Goal: Information Seeking & Learning: Find specific fact

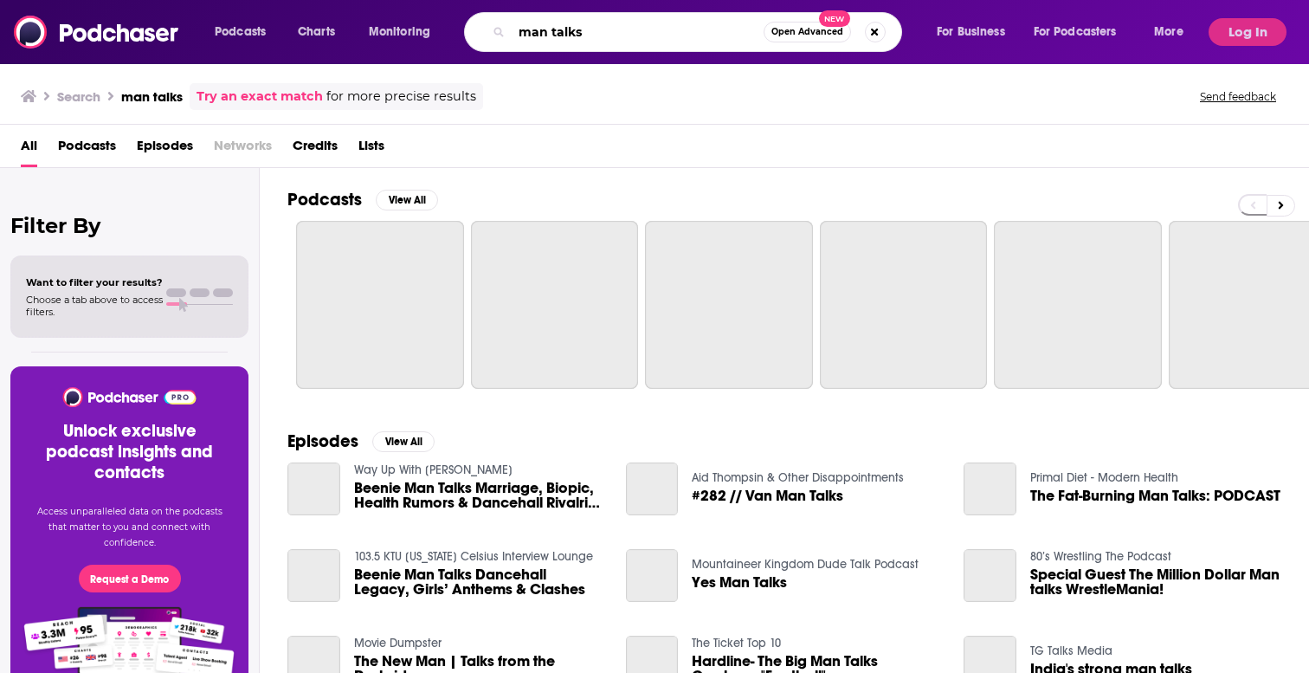
click at [534, 41] on input "man talks" at bounding box center [638, 32] width 252 height 28
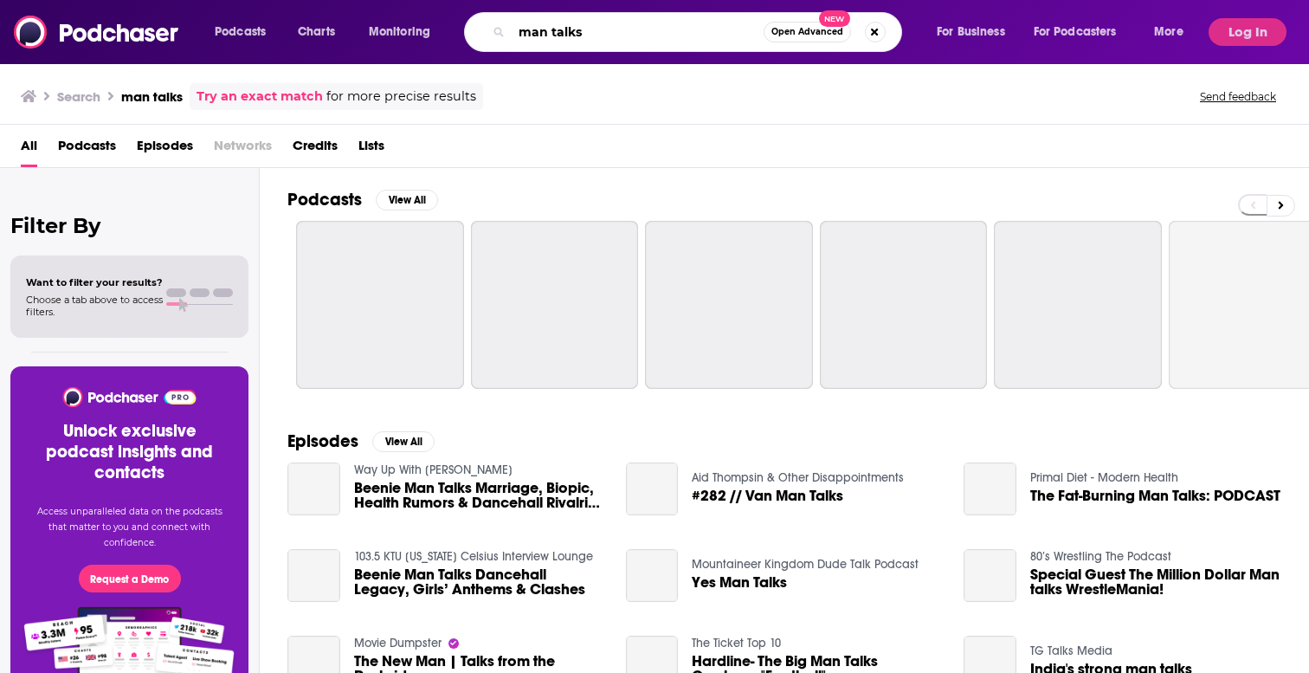
click at [534, 41] on input "man talks" at bounding box center [638, 32] width 252 height 28
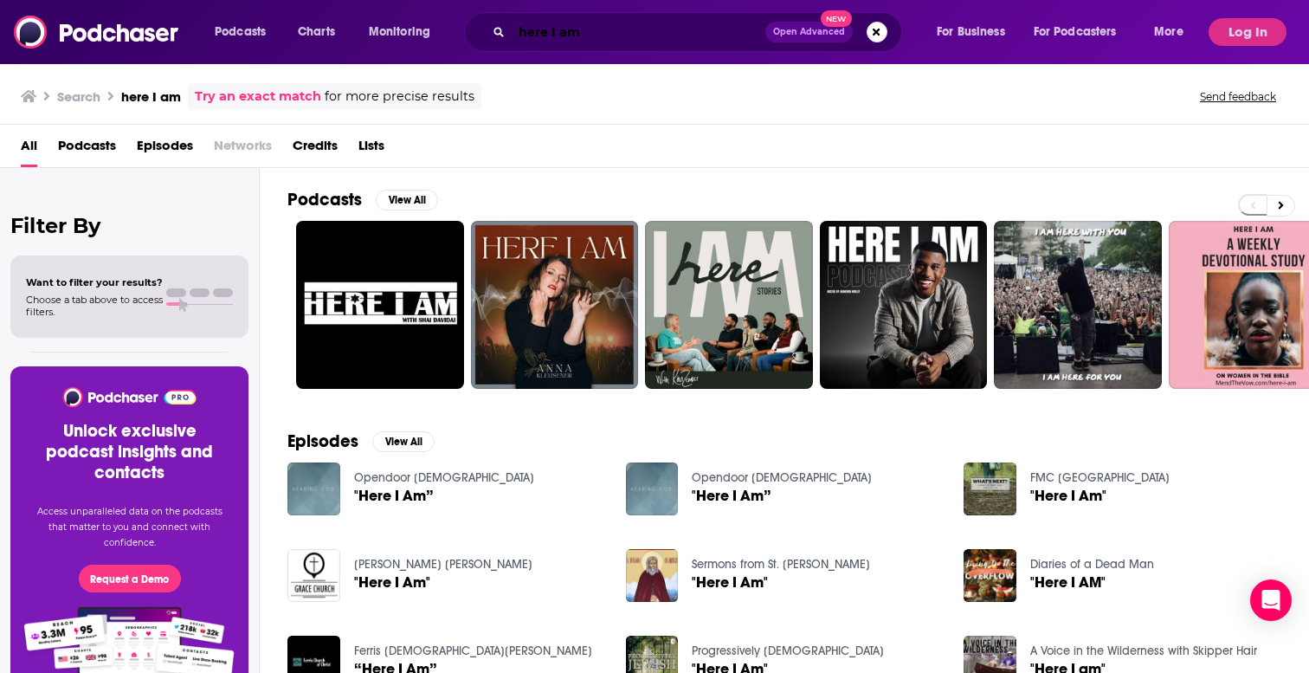
click at [585, 30] on input "here I am" at bounding box center [639, 32] width 254 height 28
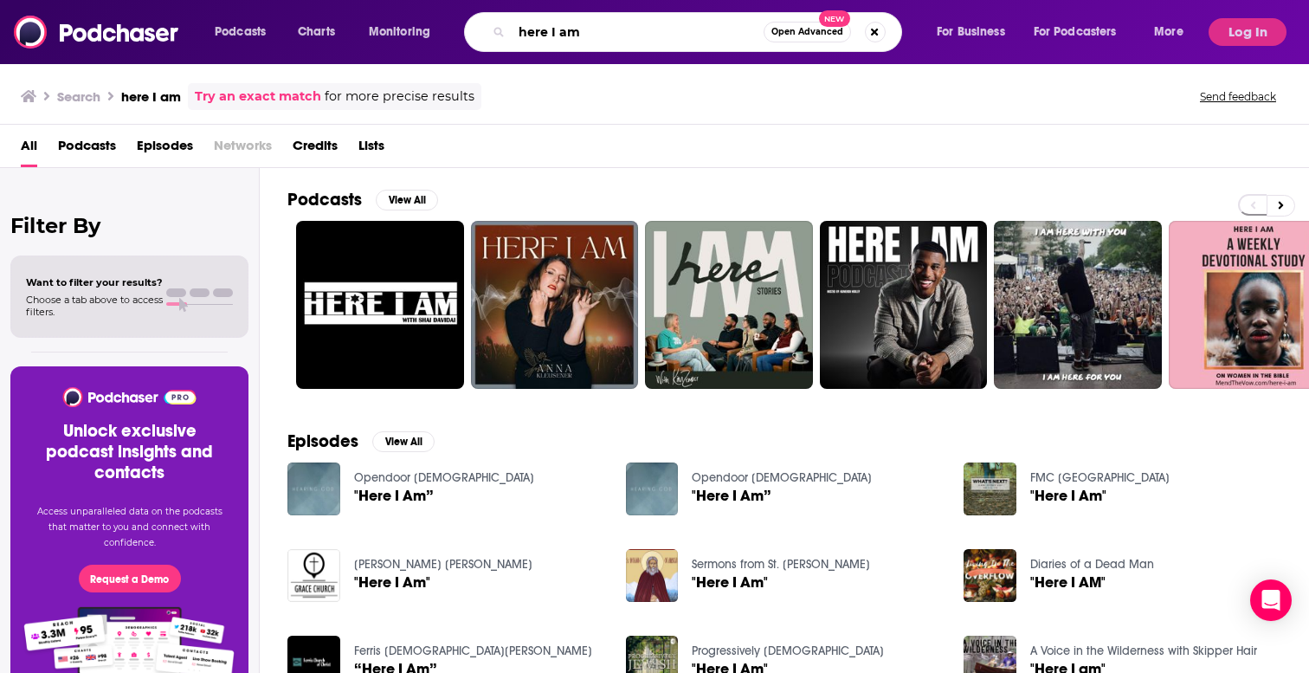
click at [585, 30] on input "here I am" at bounding box center [638, 32] width 252 height 28
paste input "Here I Am With [PERSON_NAME]"
type input "Here I Am With [PERSON_NAME]"
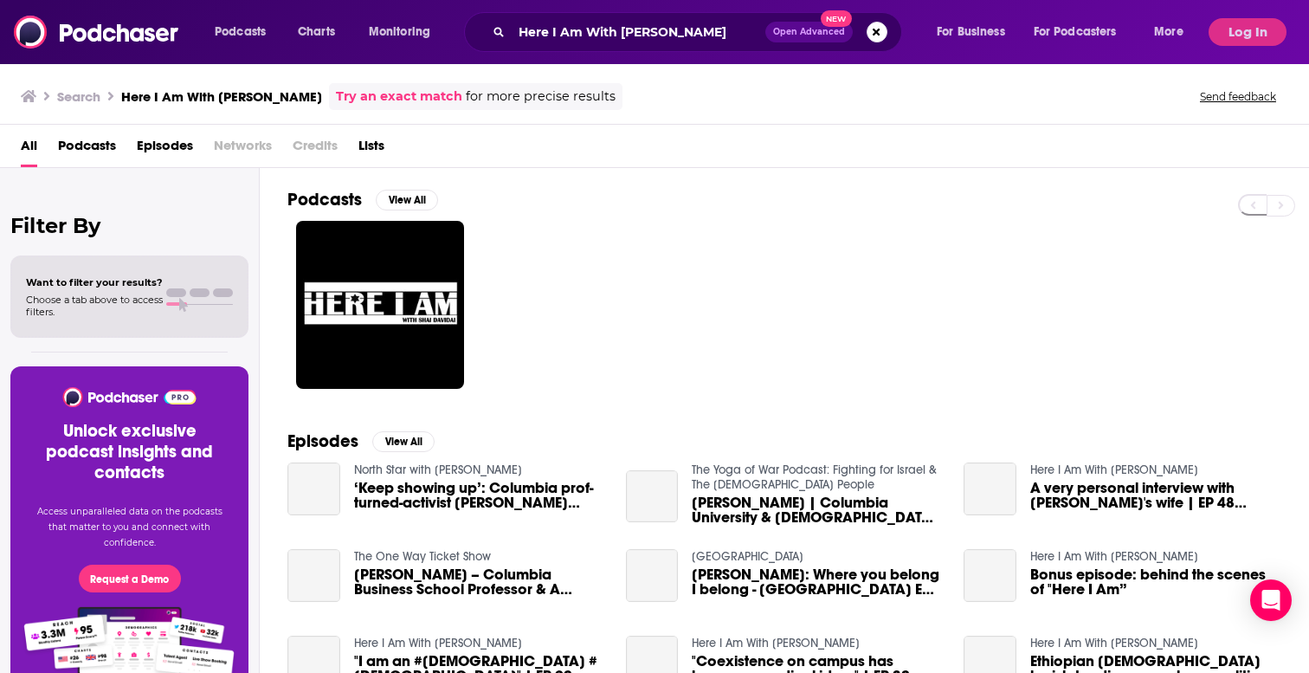
scroll to position [21, 0]
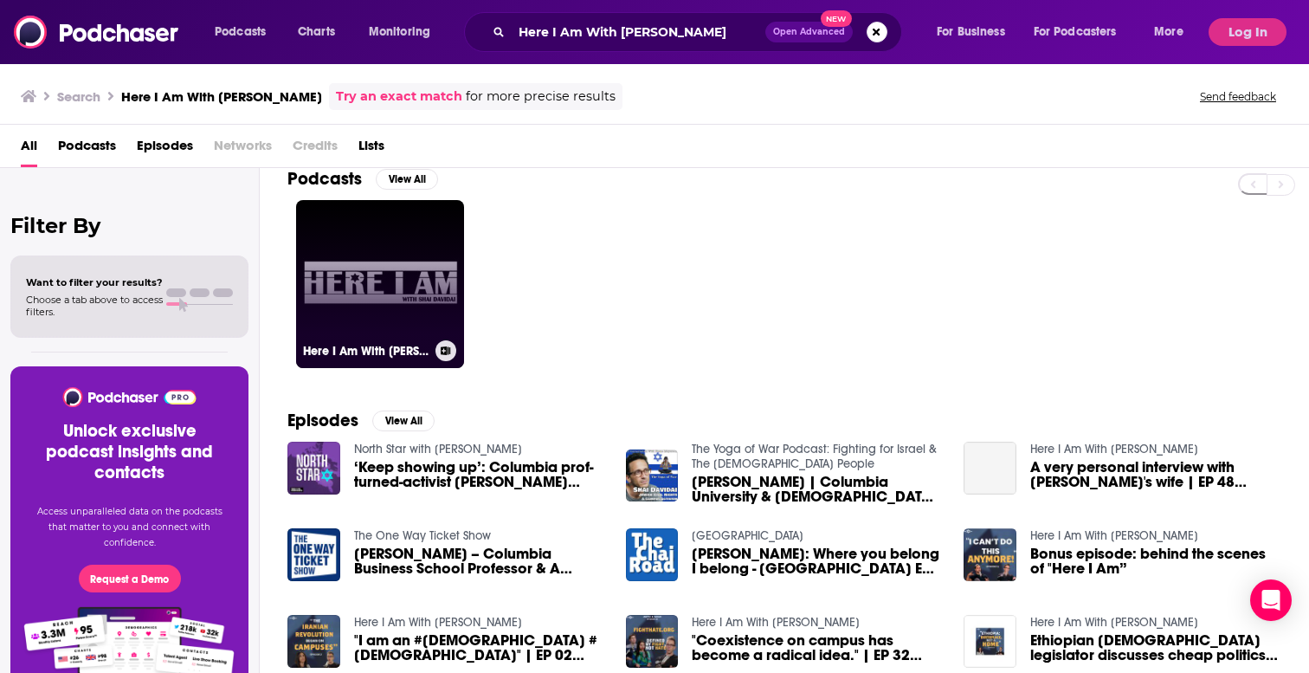
click at [368, 288] on link "Here I Am With [PERSON_NAME]" at bounding box center [380, 284] width 168 height 168
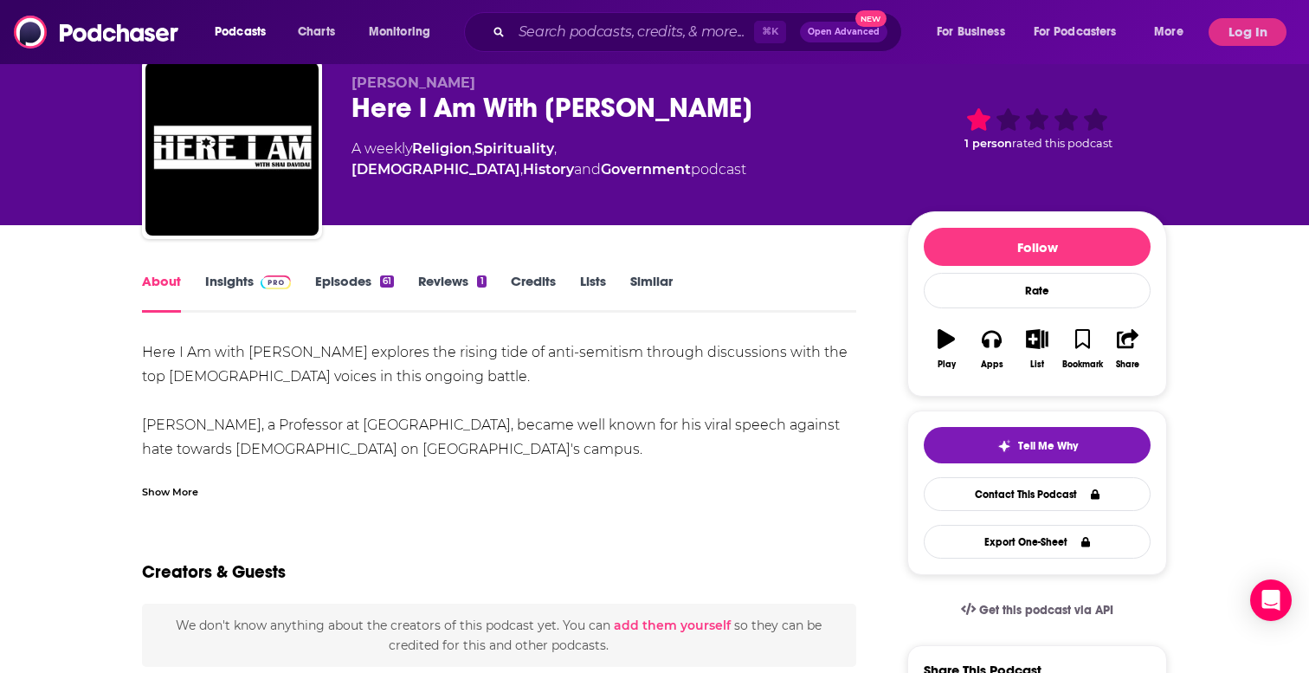
scroll to position [23, 0]
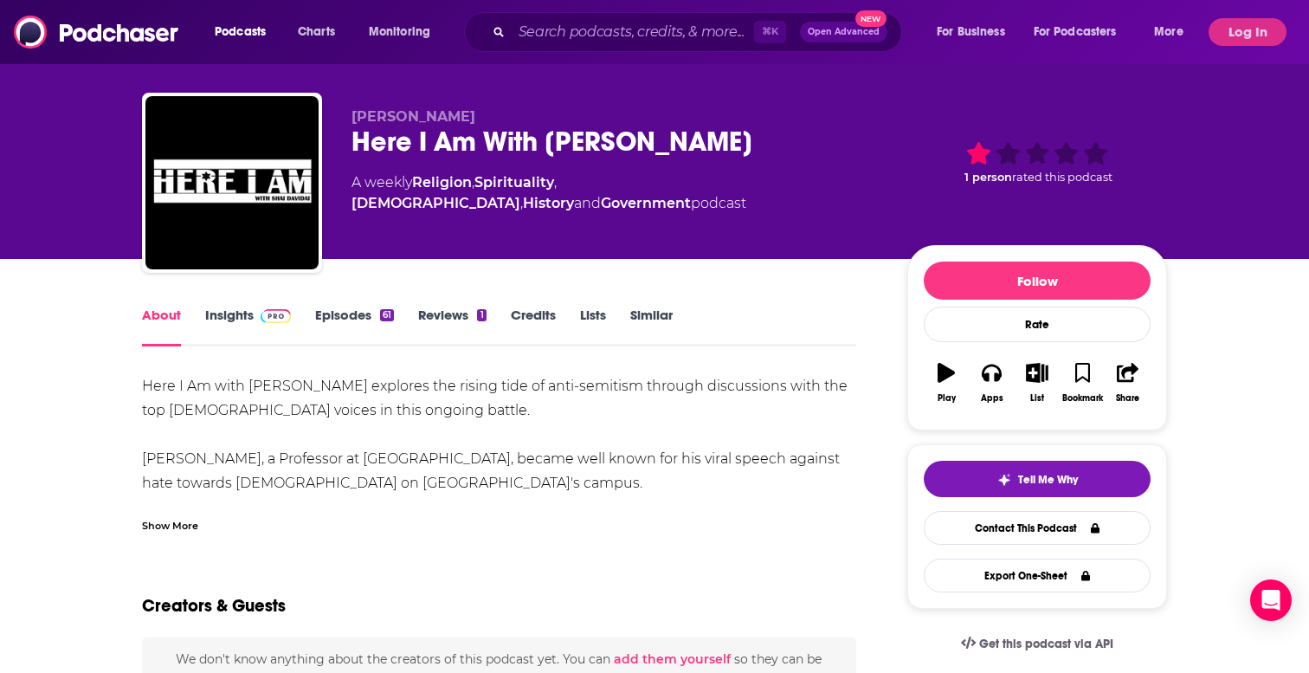
click at [225, 317] on link "Insights" at bounding box center [248, 327] width 86 height 40
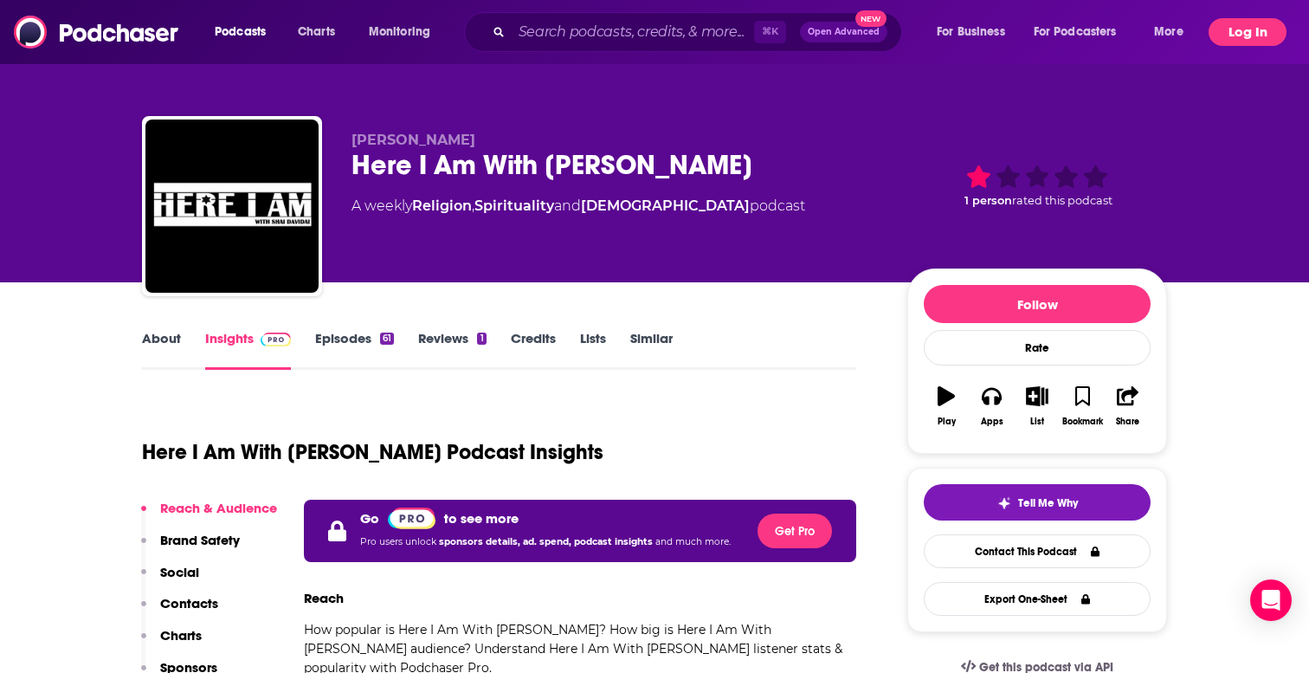
click at [1245, 29] on button "Log In" at bounding box center [1248, 32] width 78 height 28
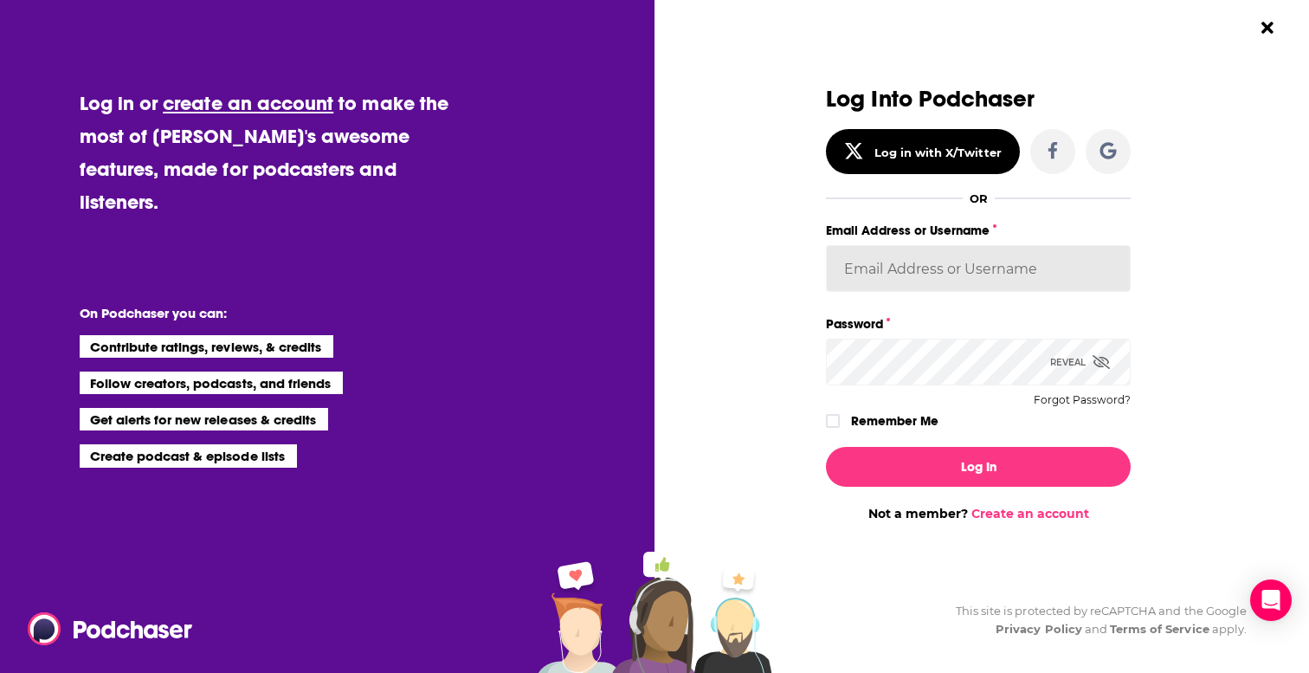
click at [913, 275] on input "Email Address or Username" at bounding box center [978, 268] width 305 height 47
type input "ashtonrc"
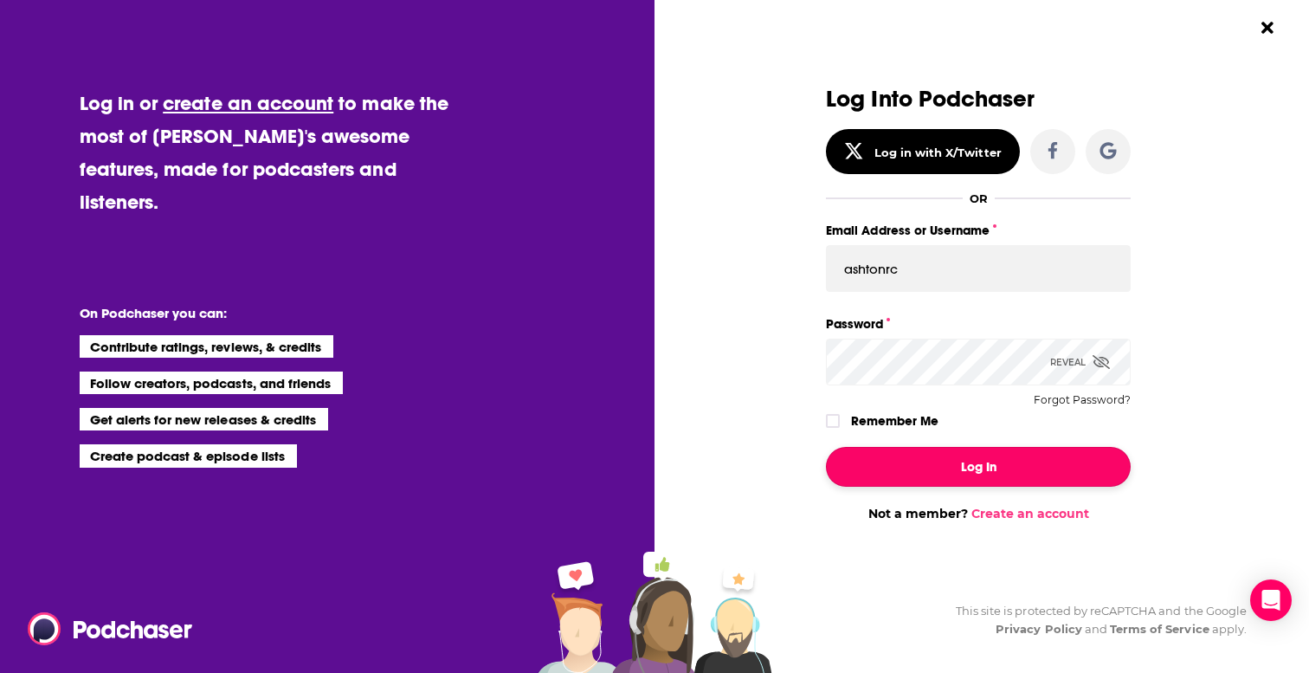
click at [905, 457] on button "Log In" at bounding box center [978, 467] width 305 height 40
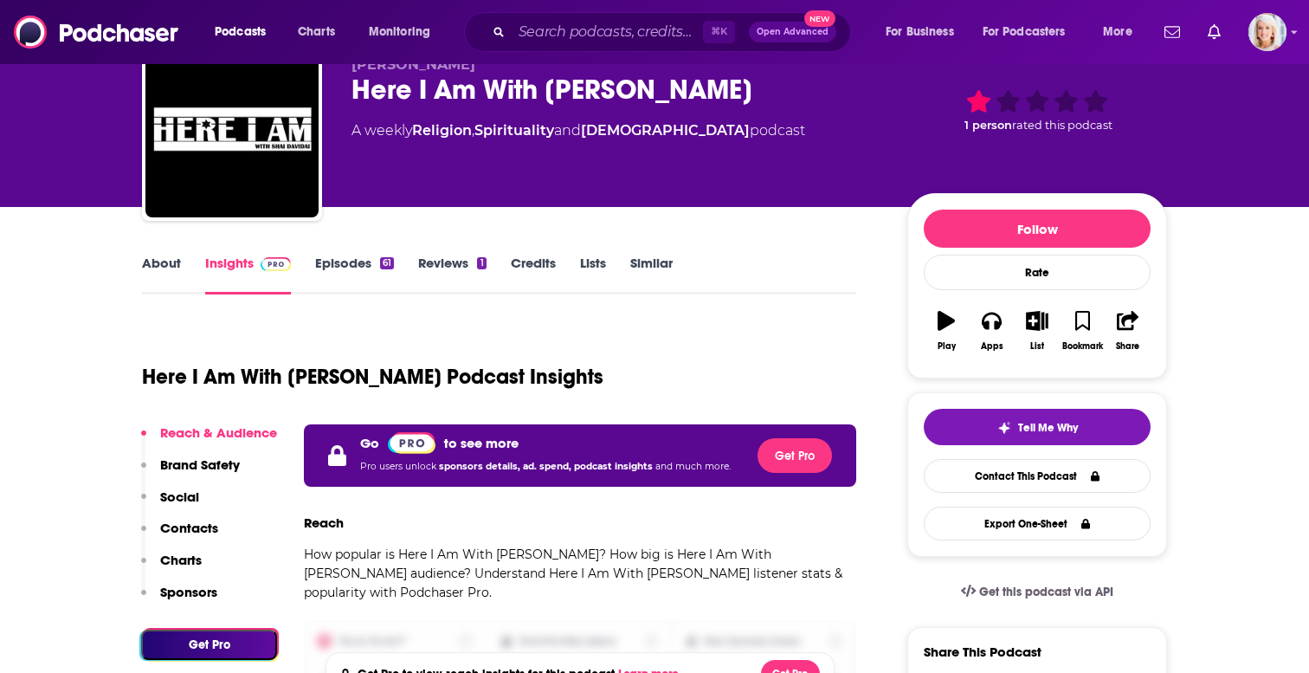
scroll to position [40, 0]
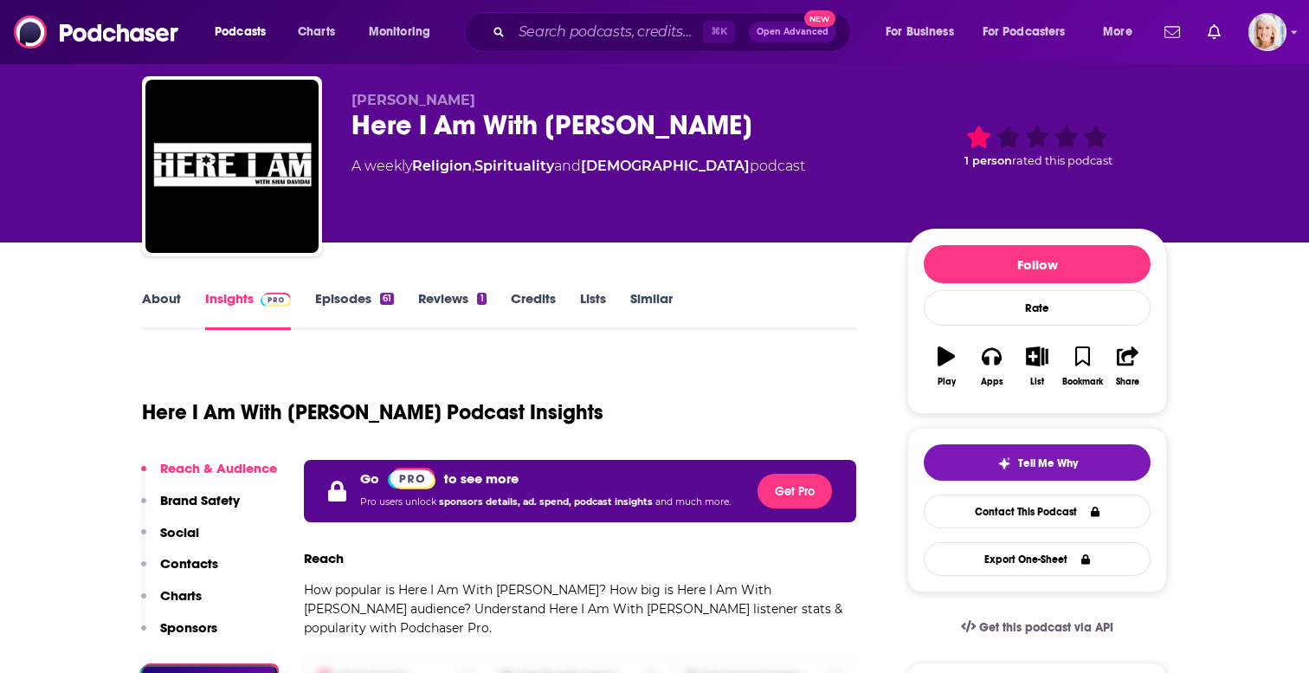
click at [178, 298] on link "About" at bounding box center [161, 310] width 39 height 40
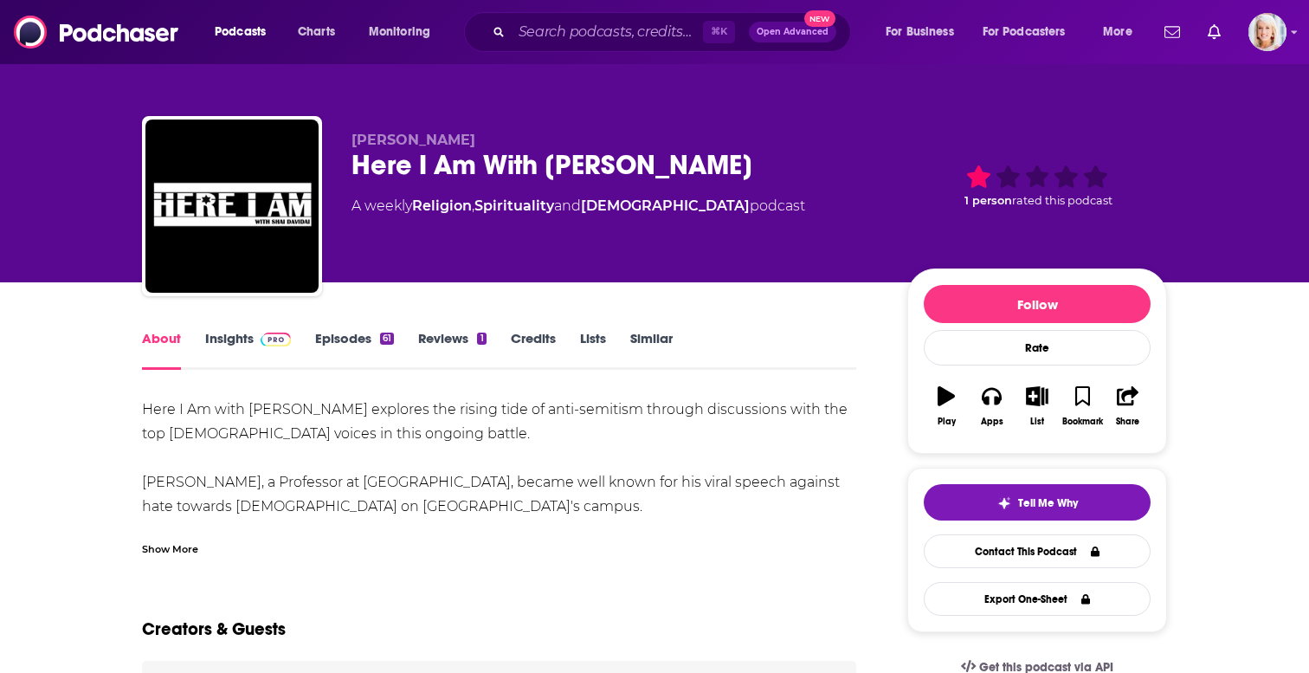
click at [248, 331] on link "Insights" at bounding box center [248, 350] width 86 height 40
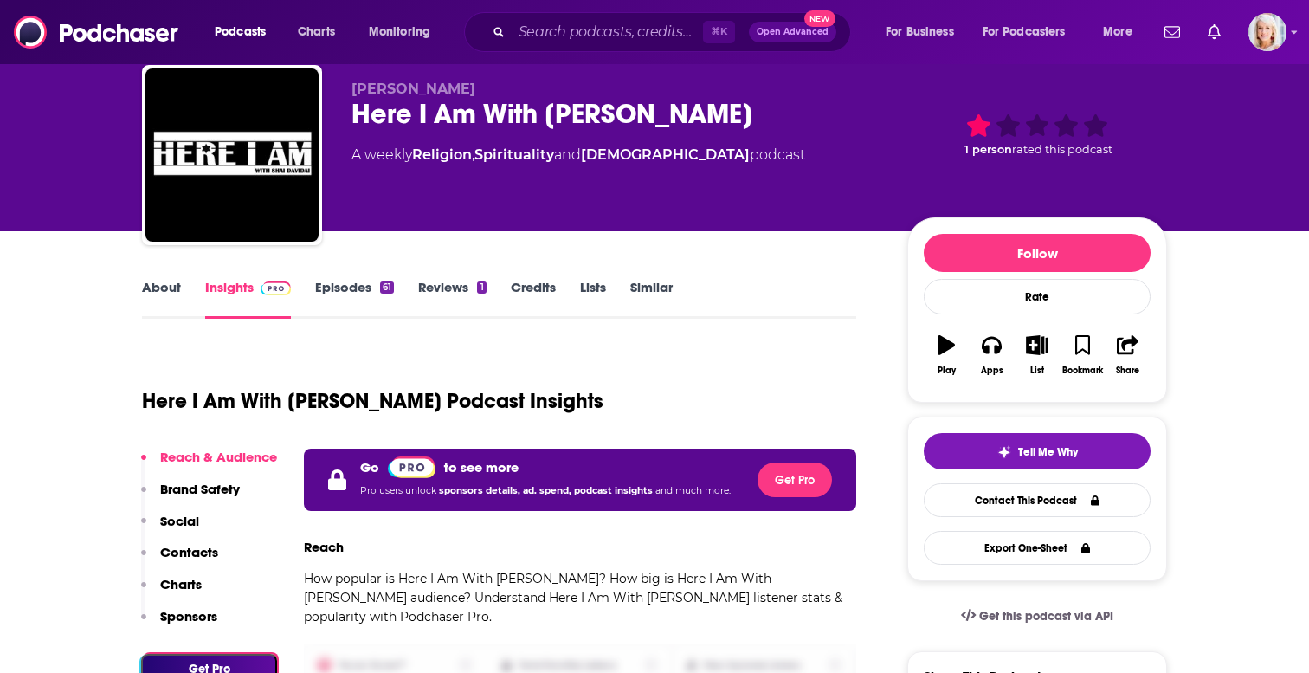
scroll to position [116, 0]
